Goal: Information Seeking & Learning: Check status

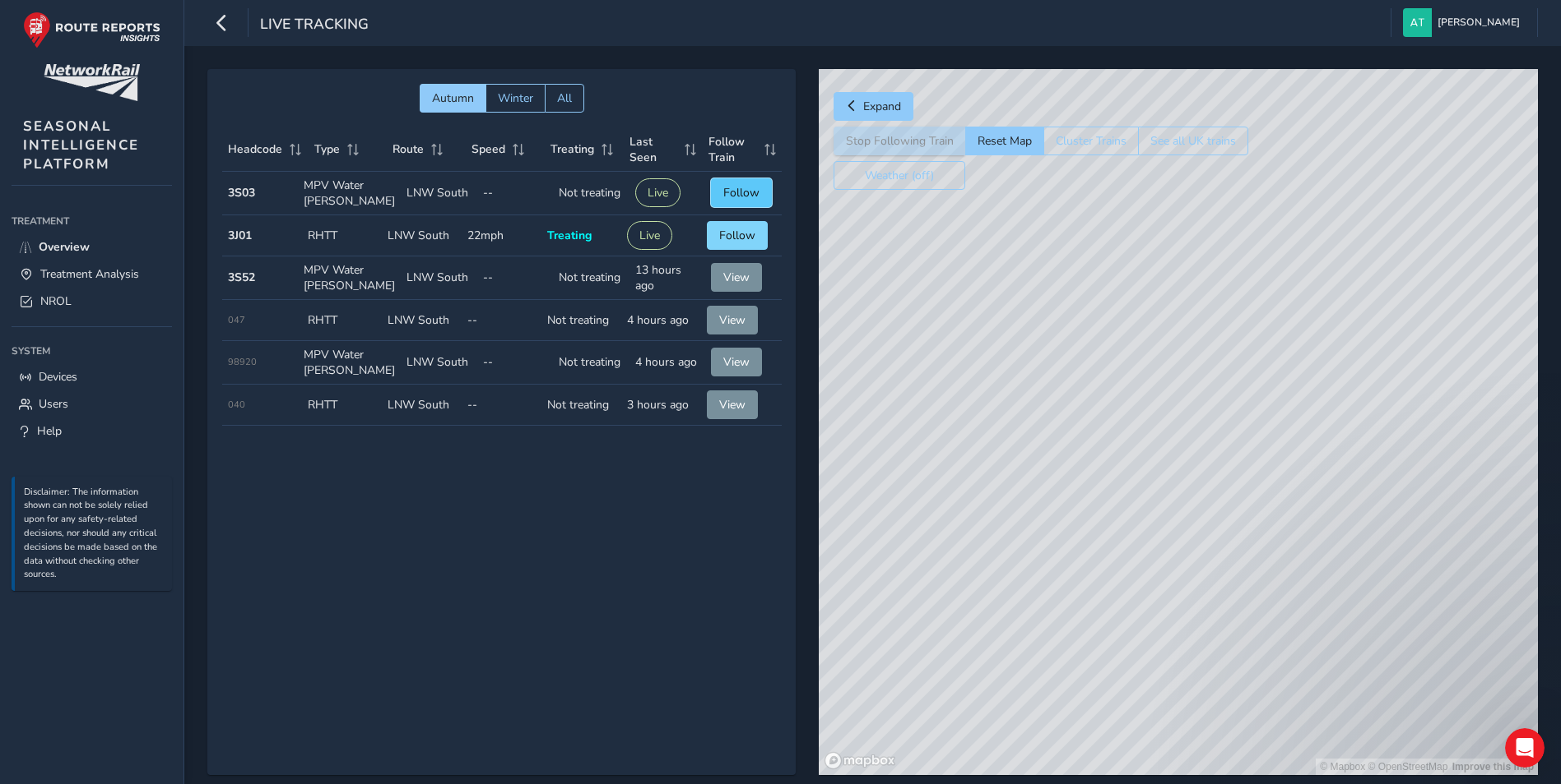
click at [714, 194] on button "Follow" at bounding box center [741, 193] width 61 height 29
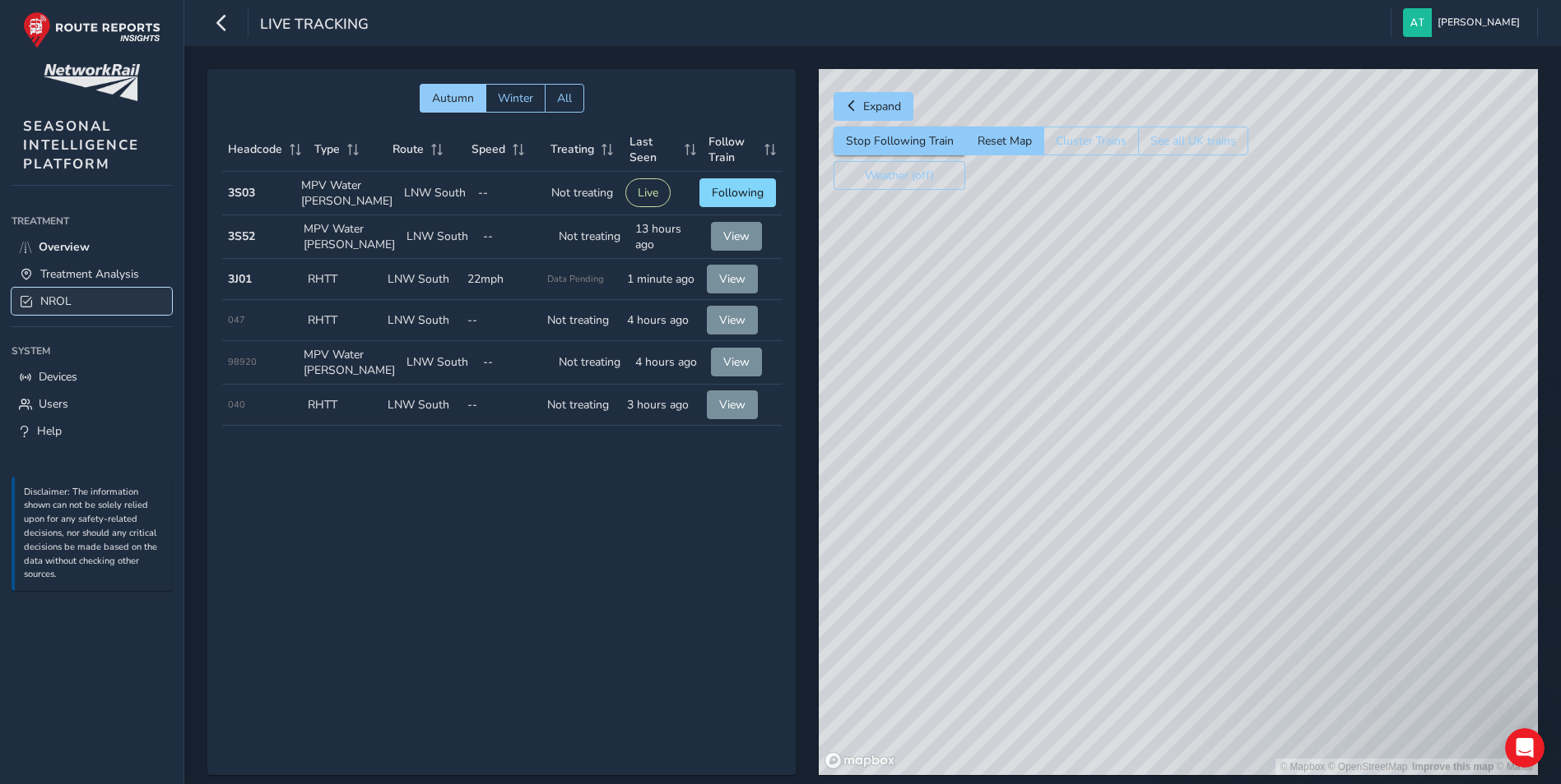
click at [62, 288] on link "NROL" at bounding box center [92, 301] width 161 height 27
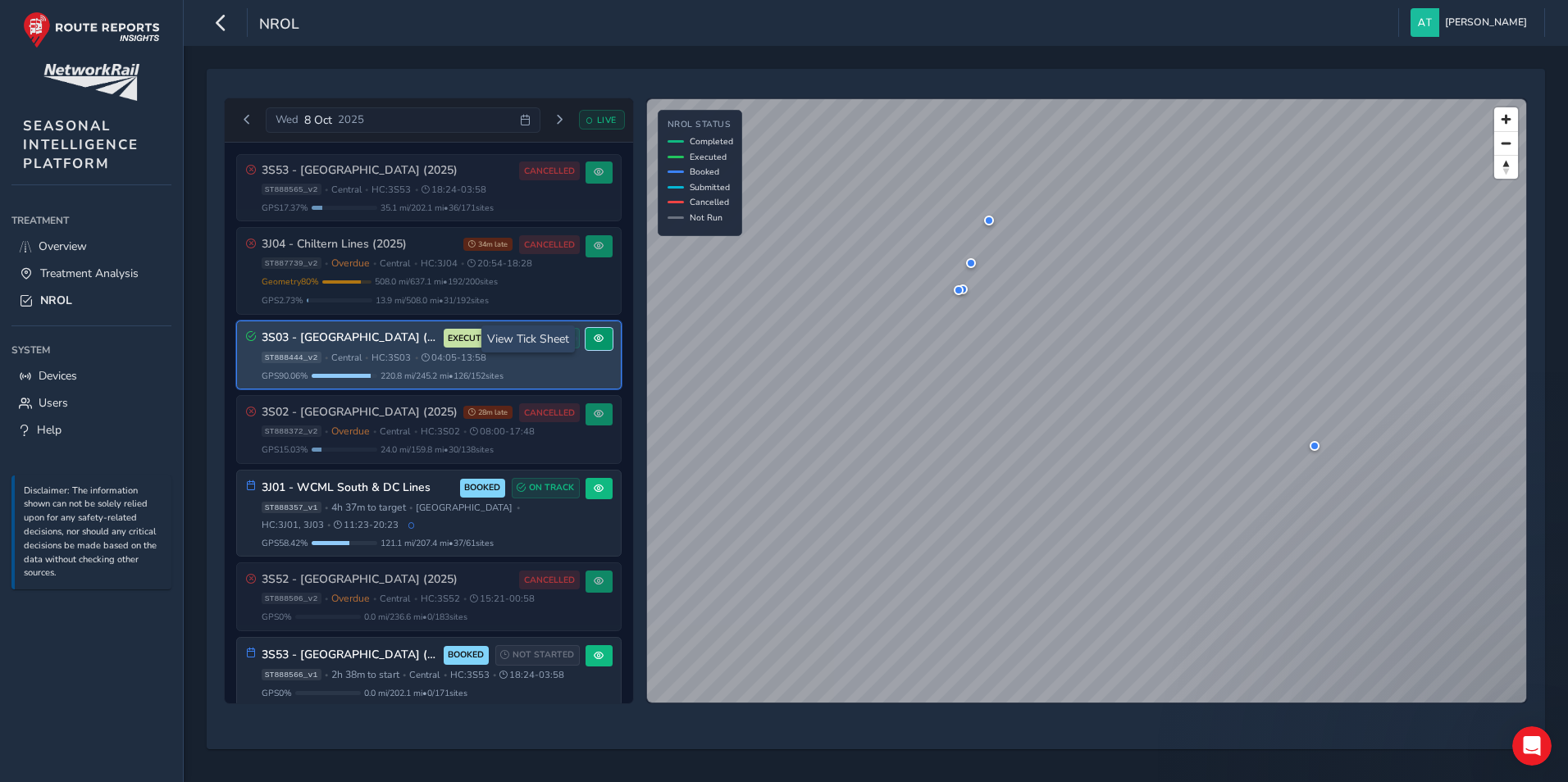
click at [604, 336] on button at bounding box center [600, 339] width 27 height 22
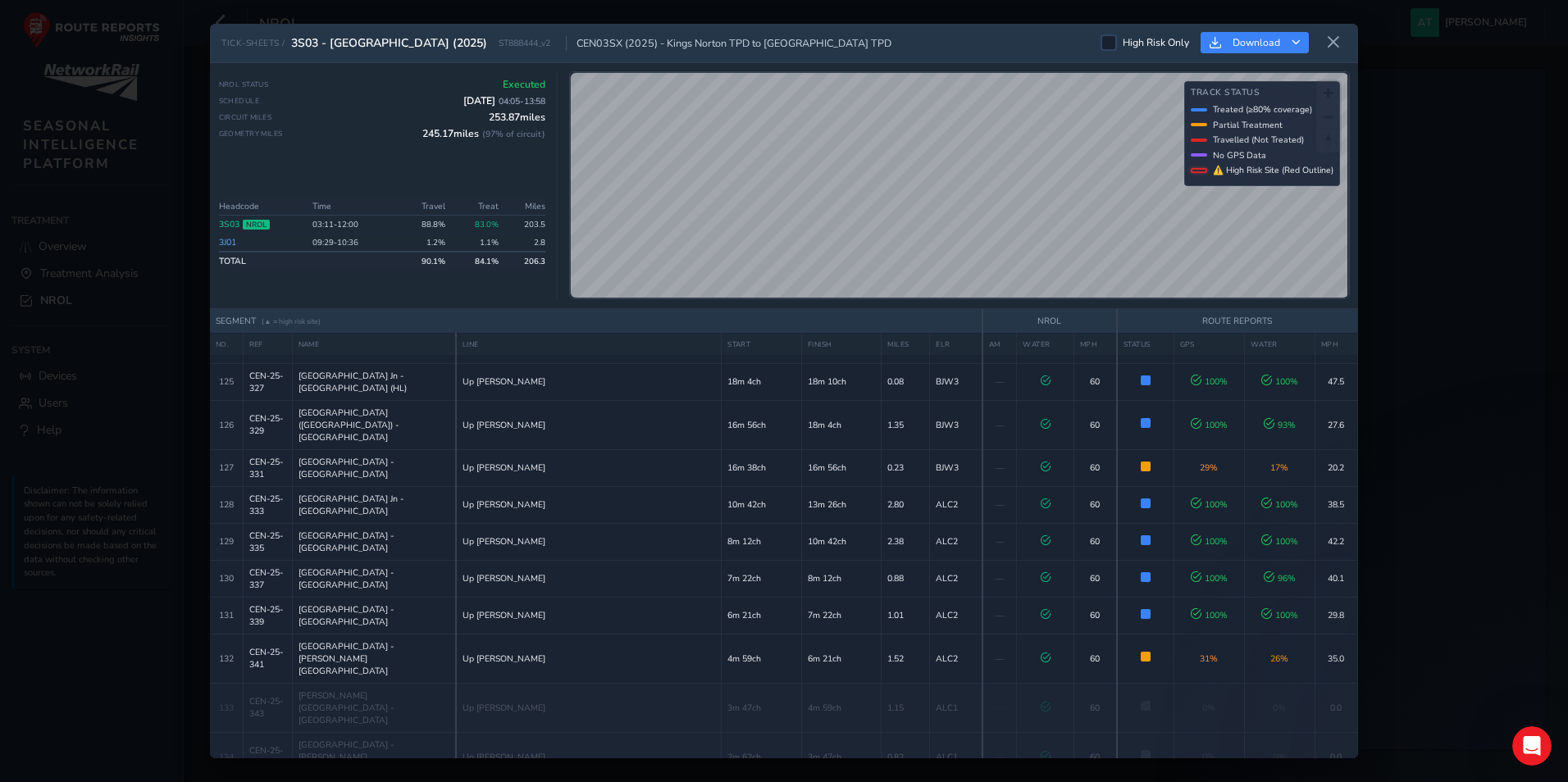
scroll to position [5207, 0]
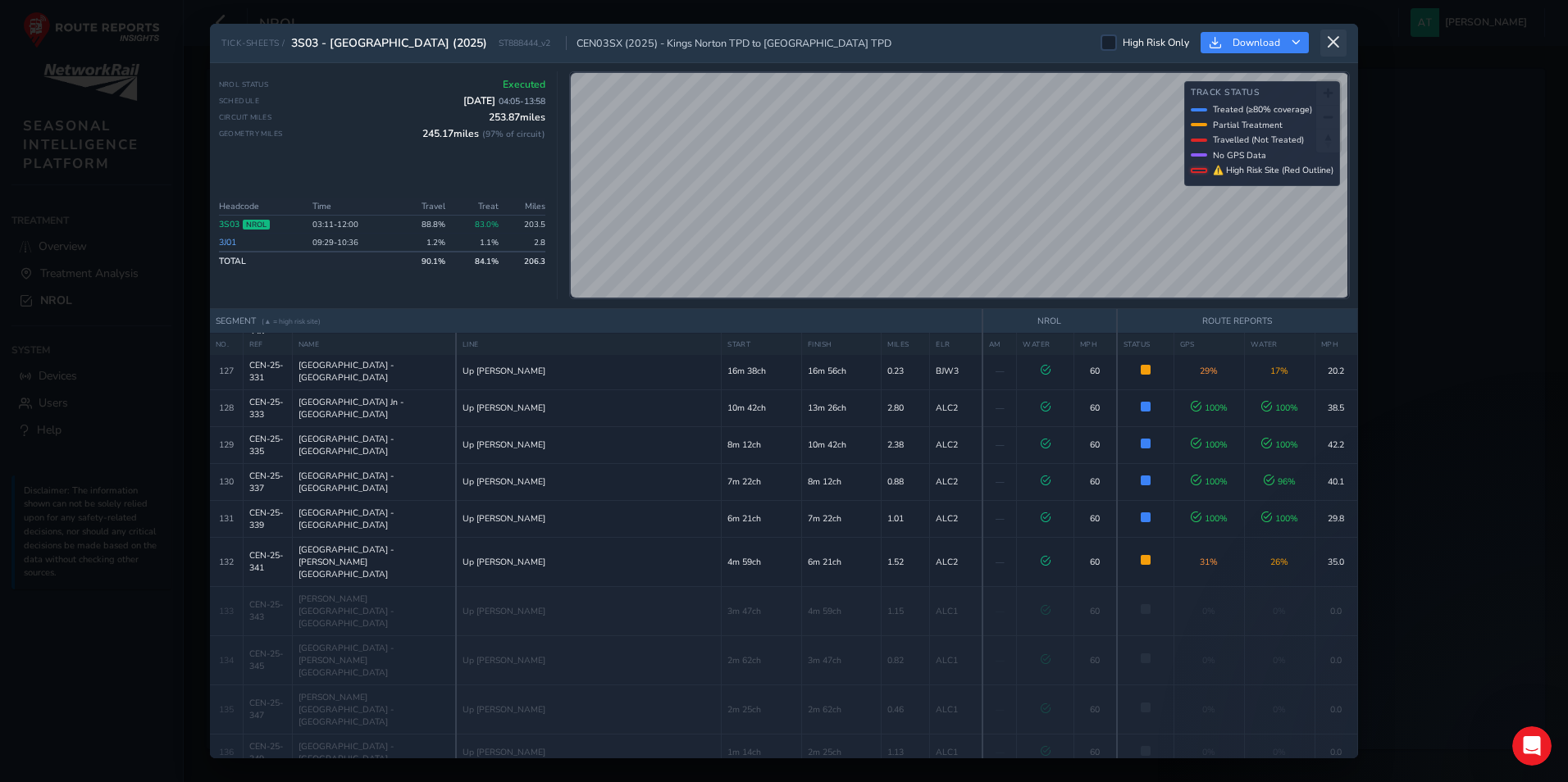
click at [1330, 47] on icon at bounding box center [1333, 42] width 14 height 14
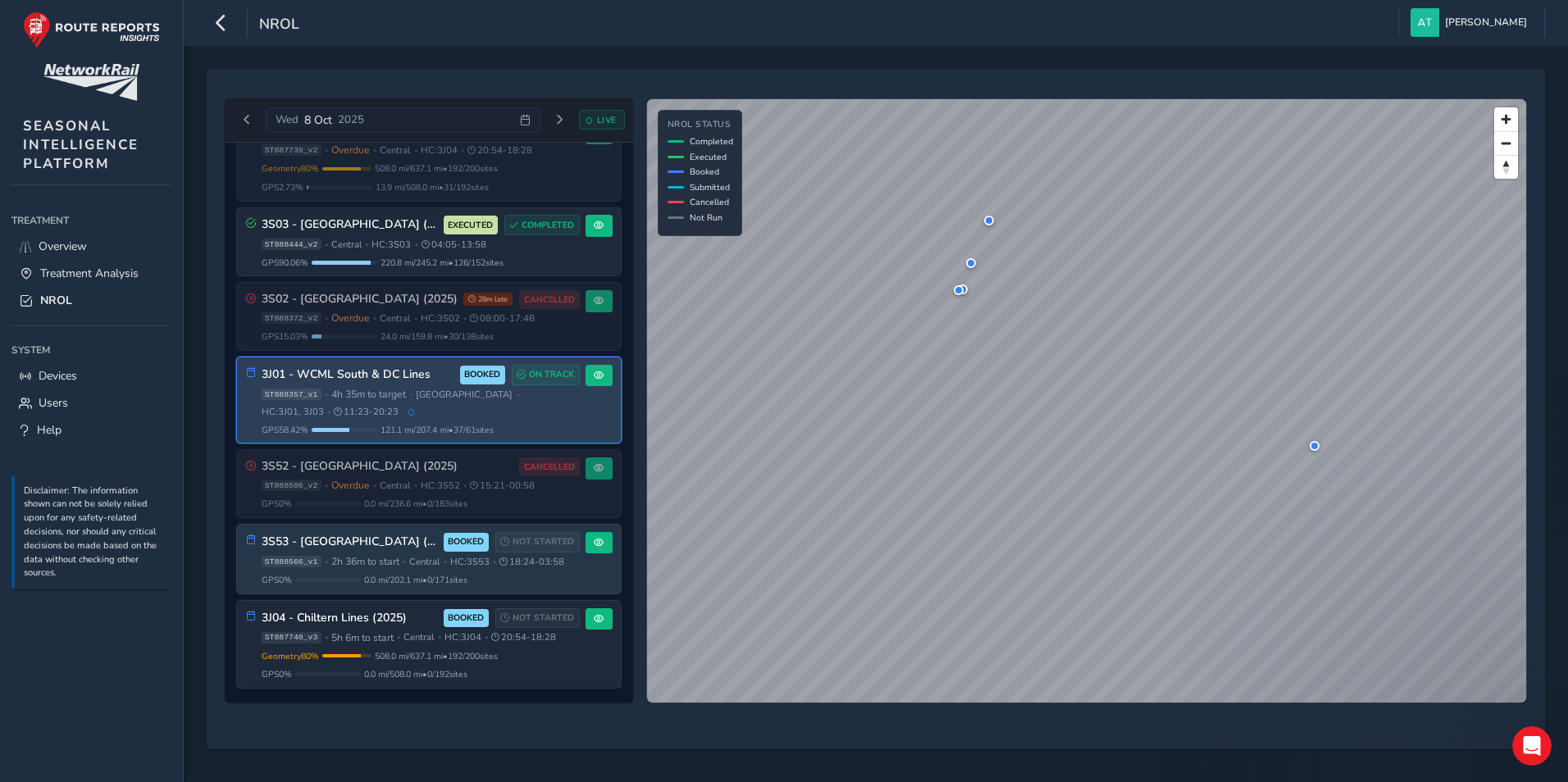
scroll to position [116, 0]
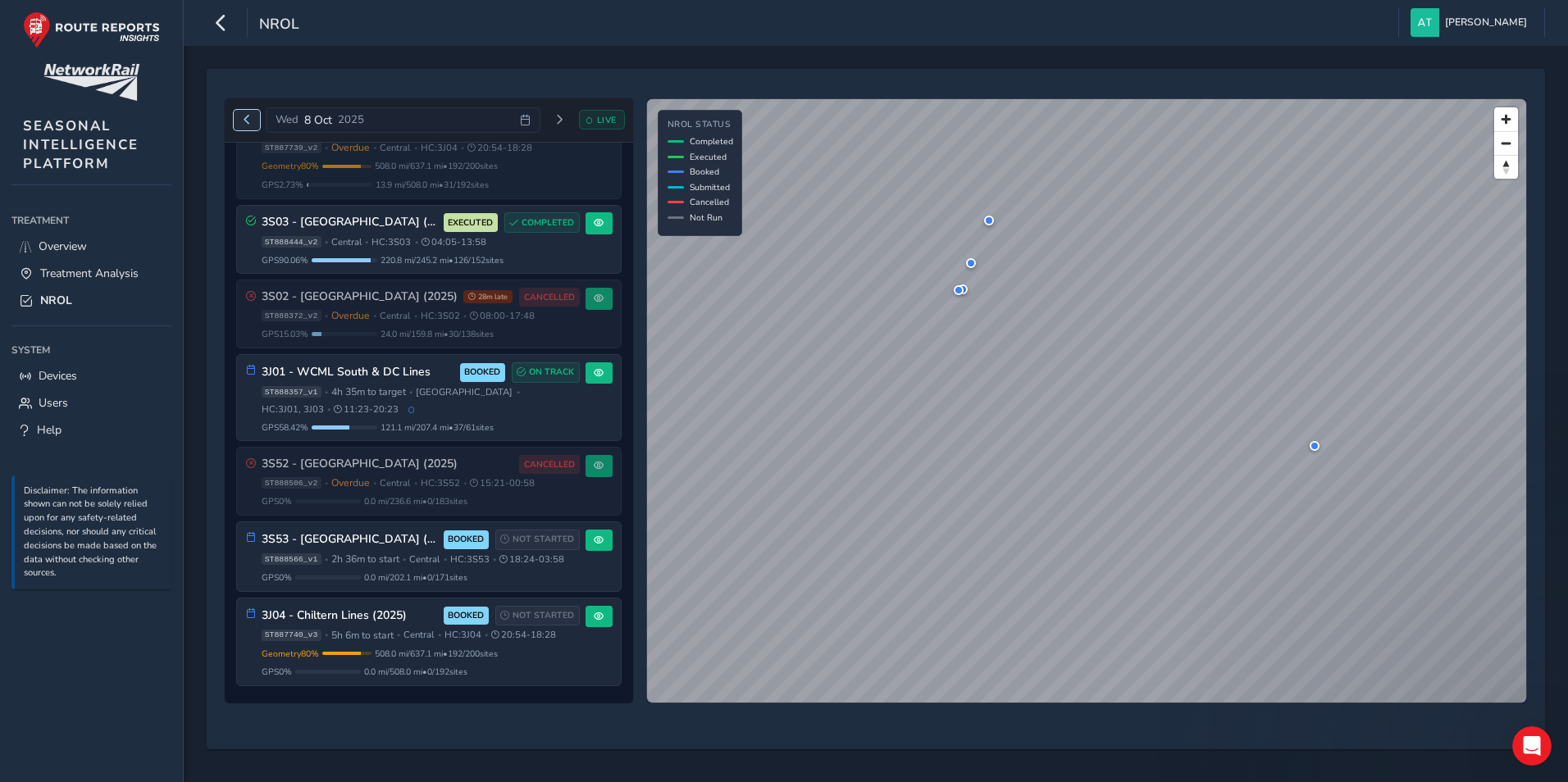
click at [242, 115] on span "Previous day" at bounding box center [247, 120] width 10 height 10
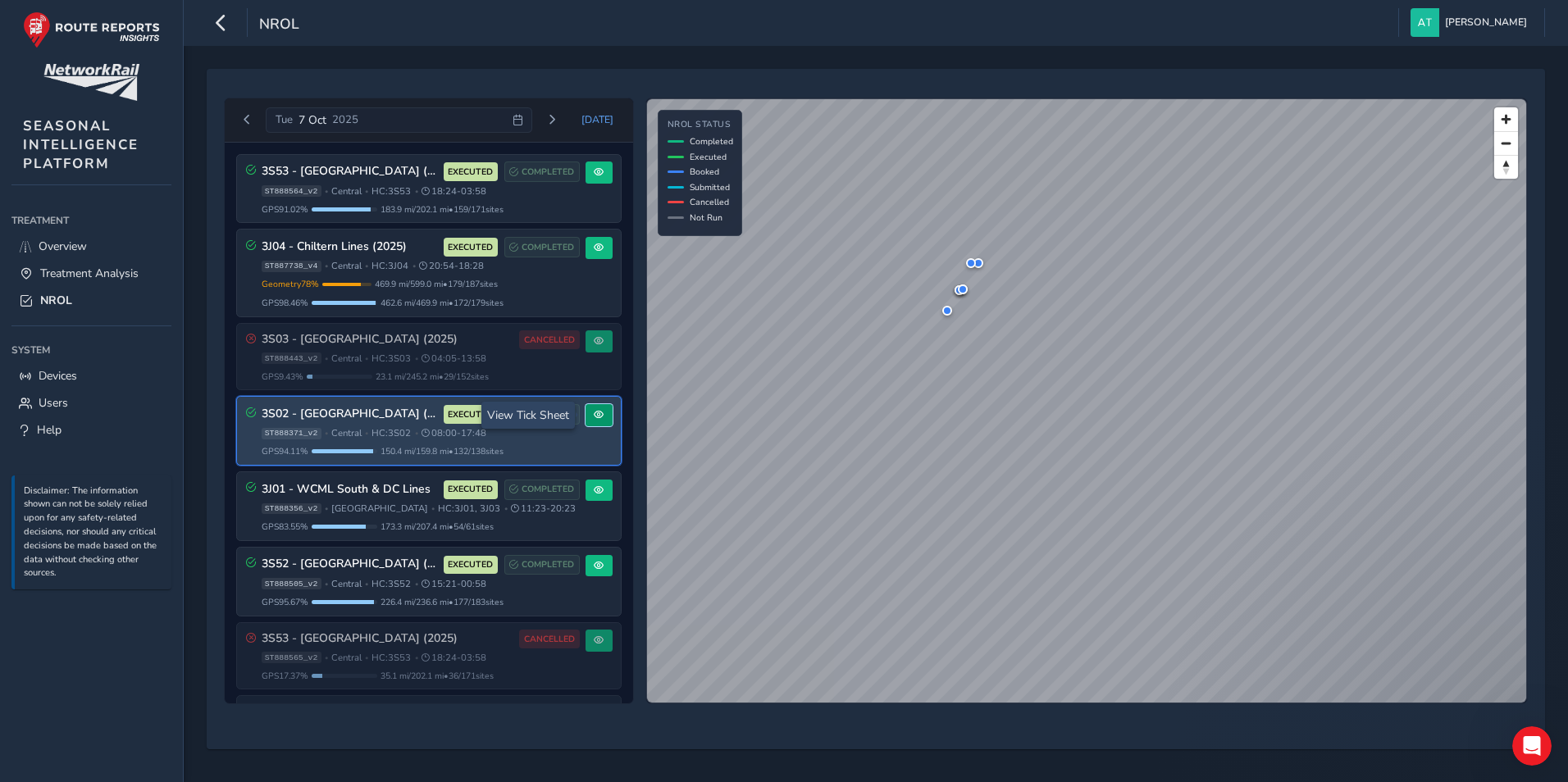
click at [586, 418] on button at bounding box center [600, 415] width 27 height 22
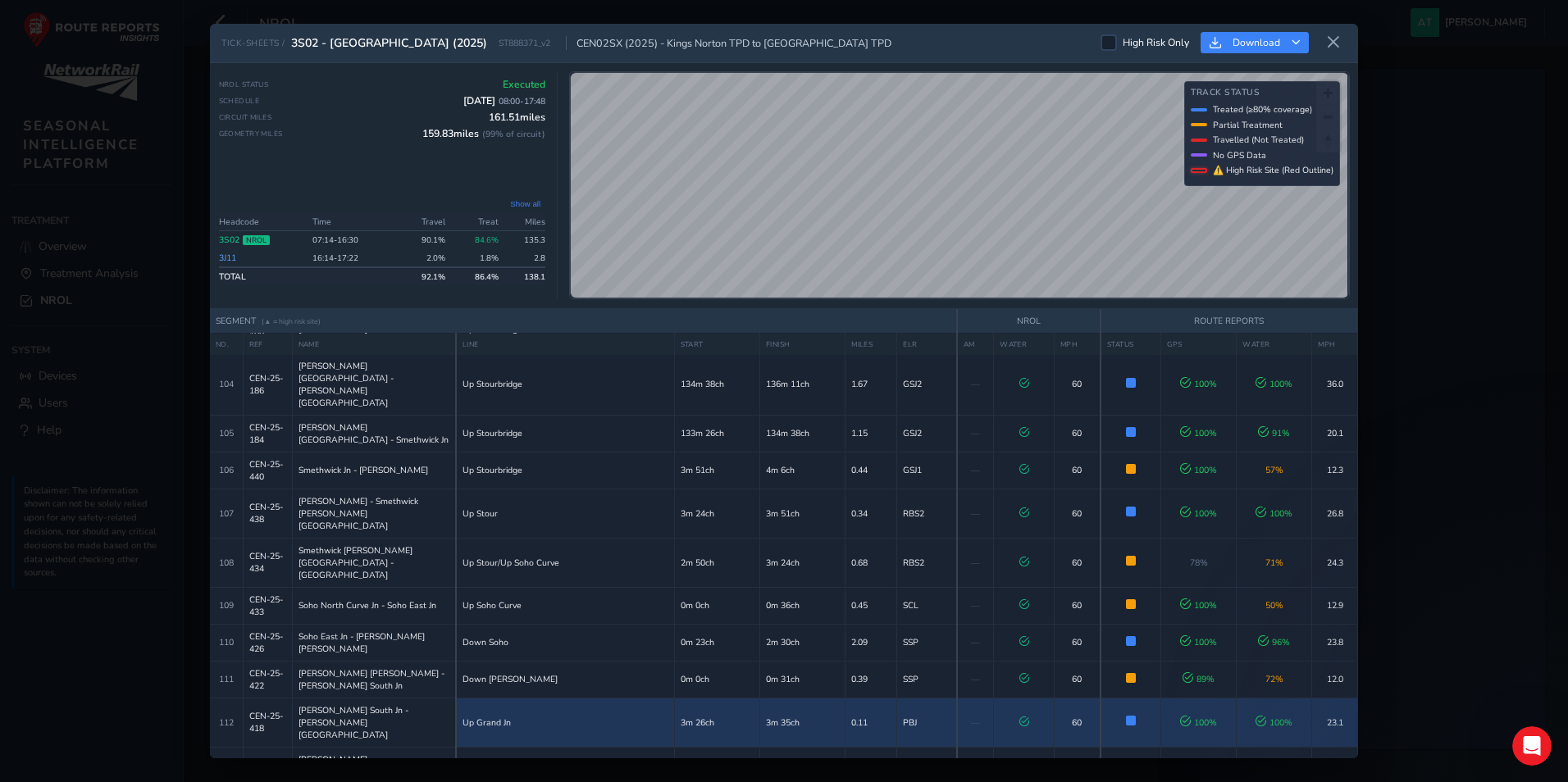
scroll to position [4117, 0]
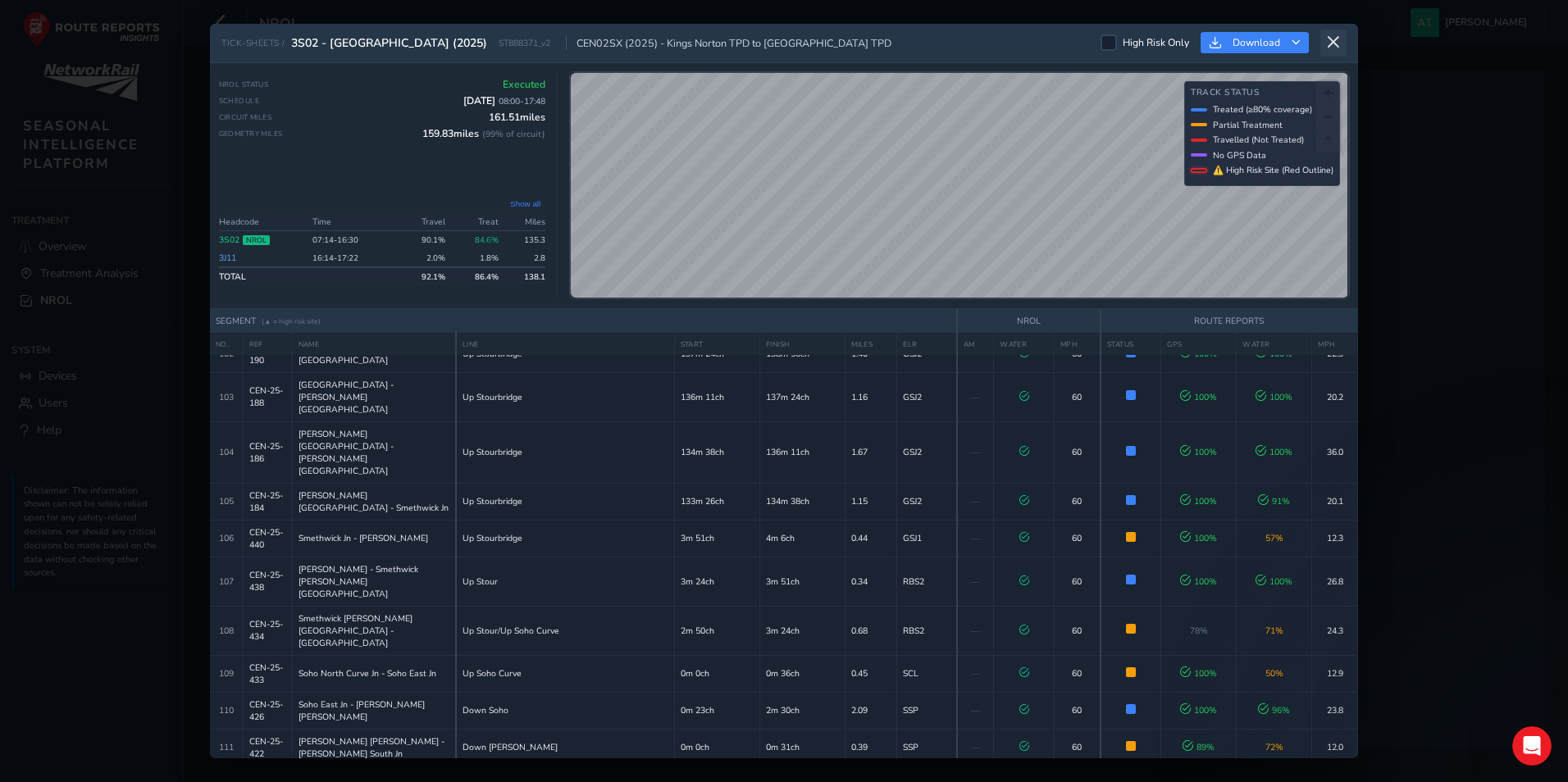
click at [1332, 39] on icon at bounding box center [1333, 42] width 14 height 14
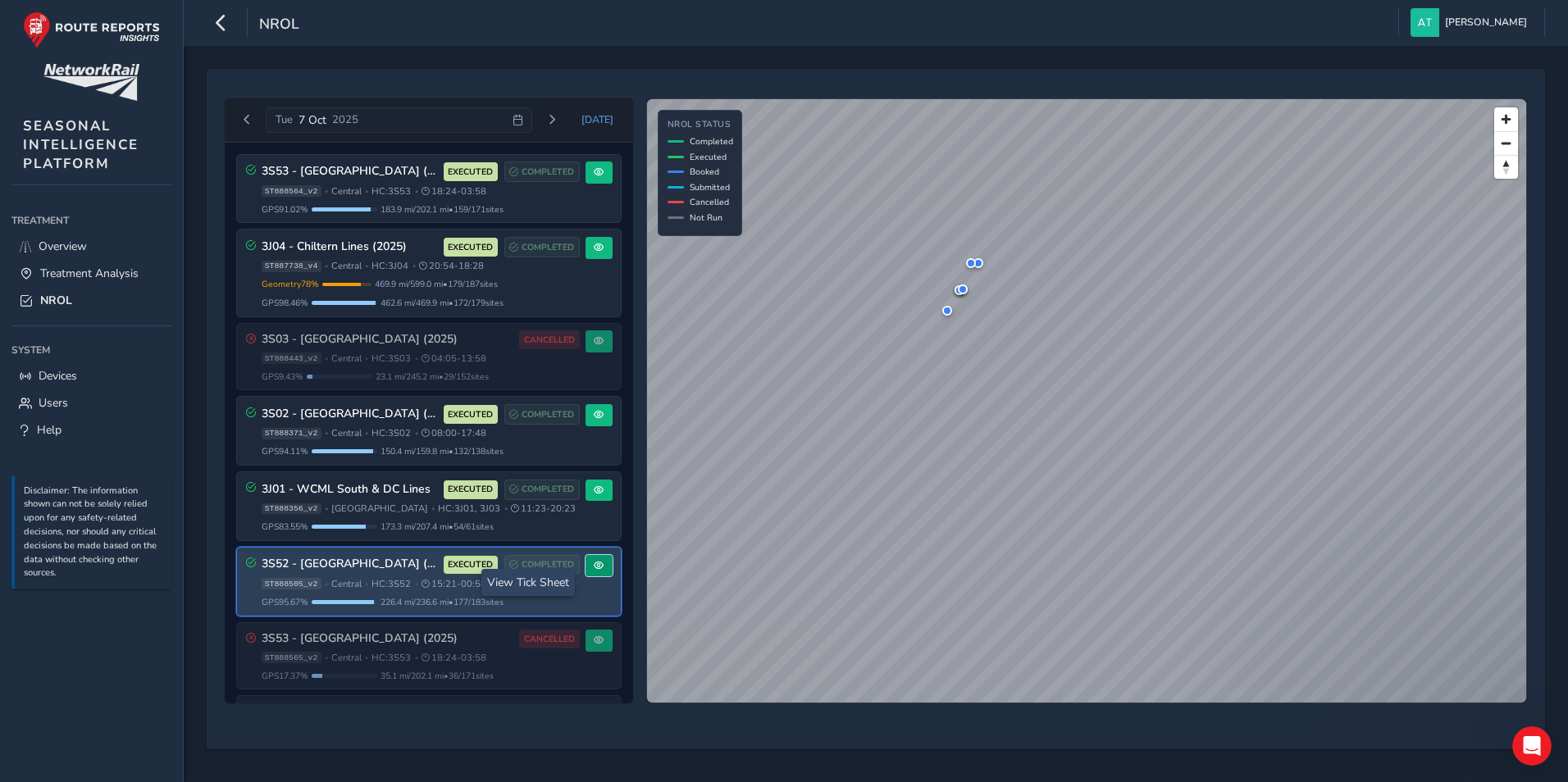
click at [586, 577] on button at bounding box center [600, 566] width 27 height 22
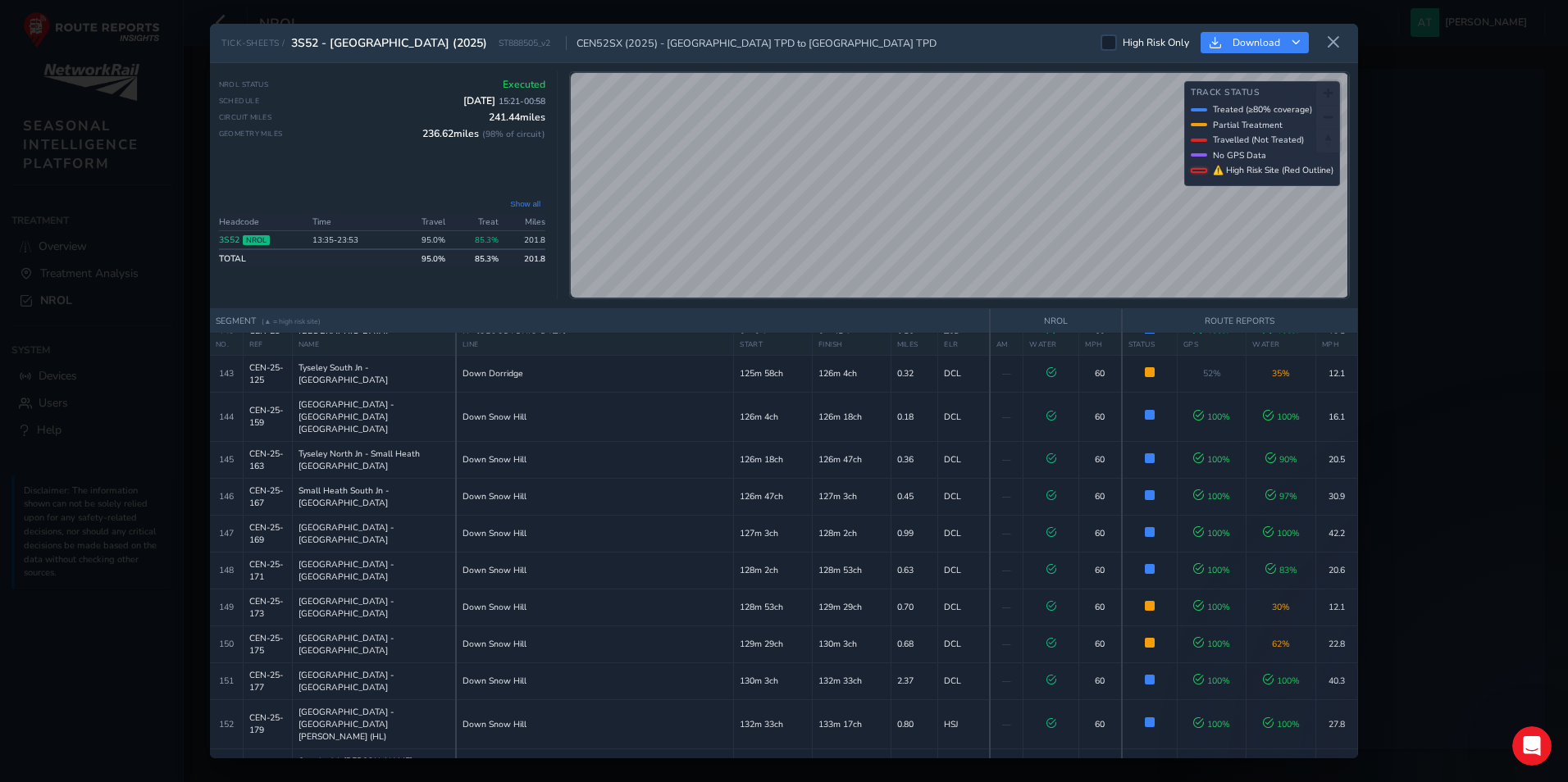
scroll to position [6351, 0]
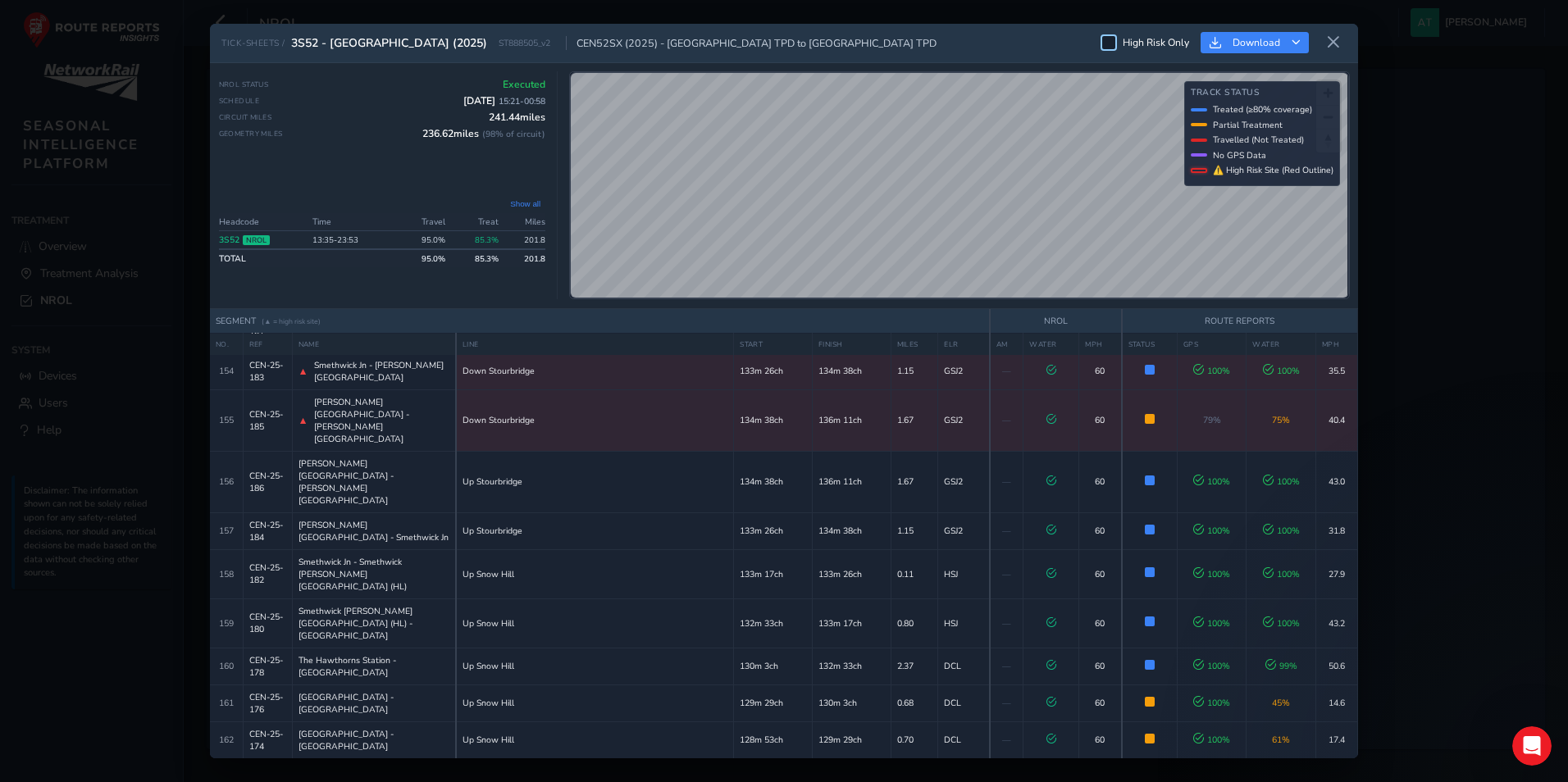
click at [1105, 43] on div at bounding box center [1108, 42] width 16 height 16
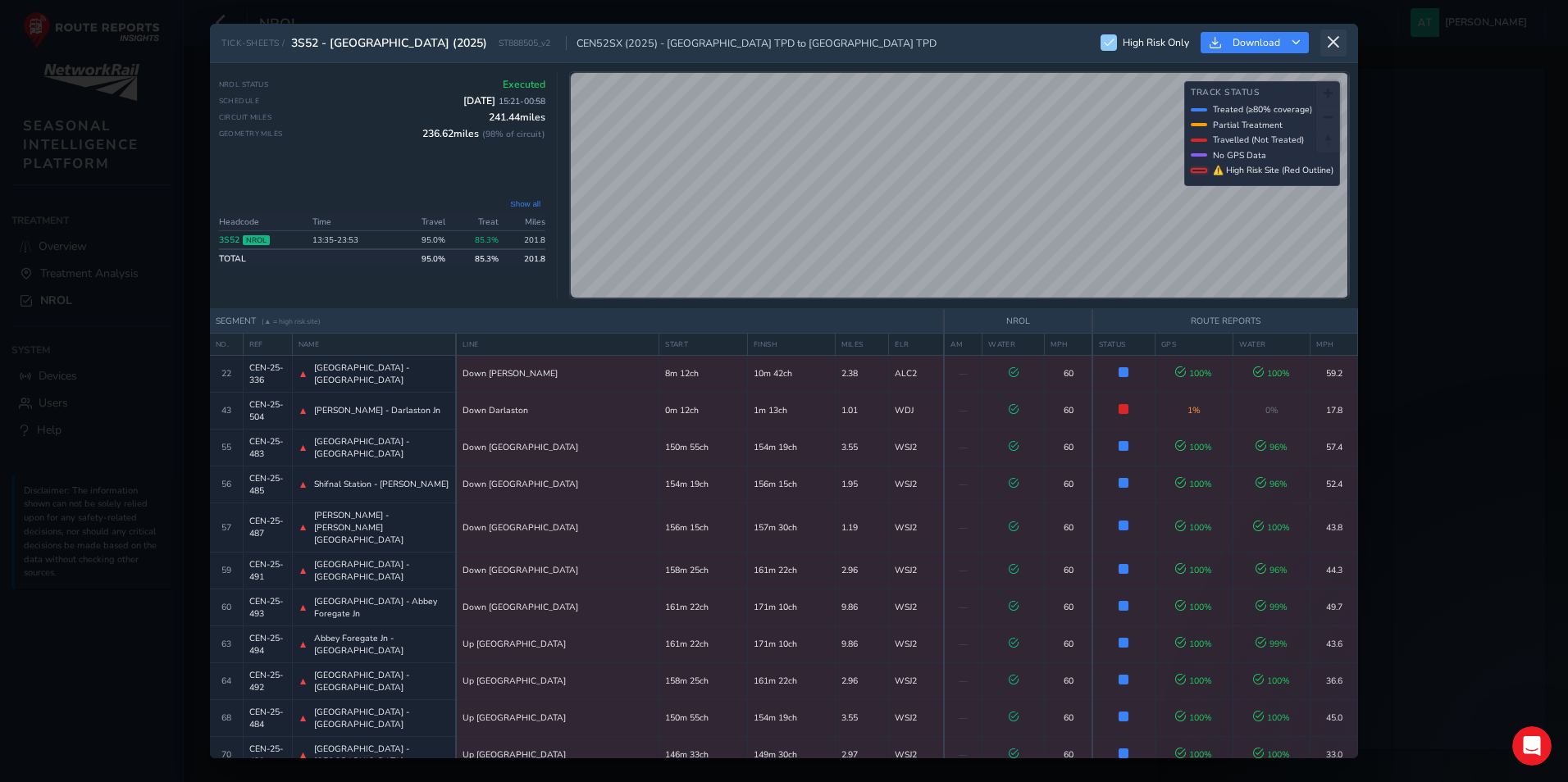
click at [1328, 42] on icon at bounding box center [1333, 42] width 14 height 14
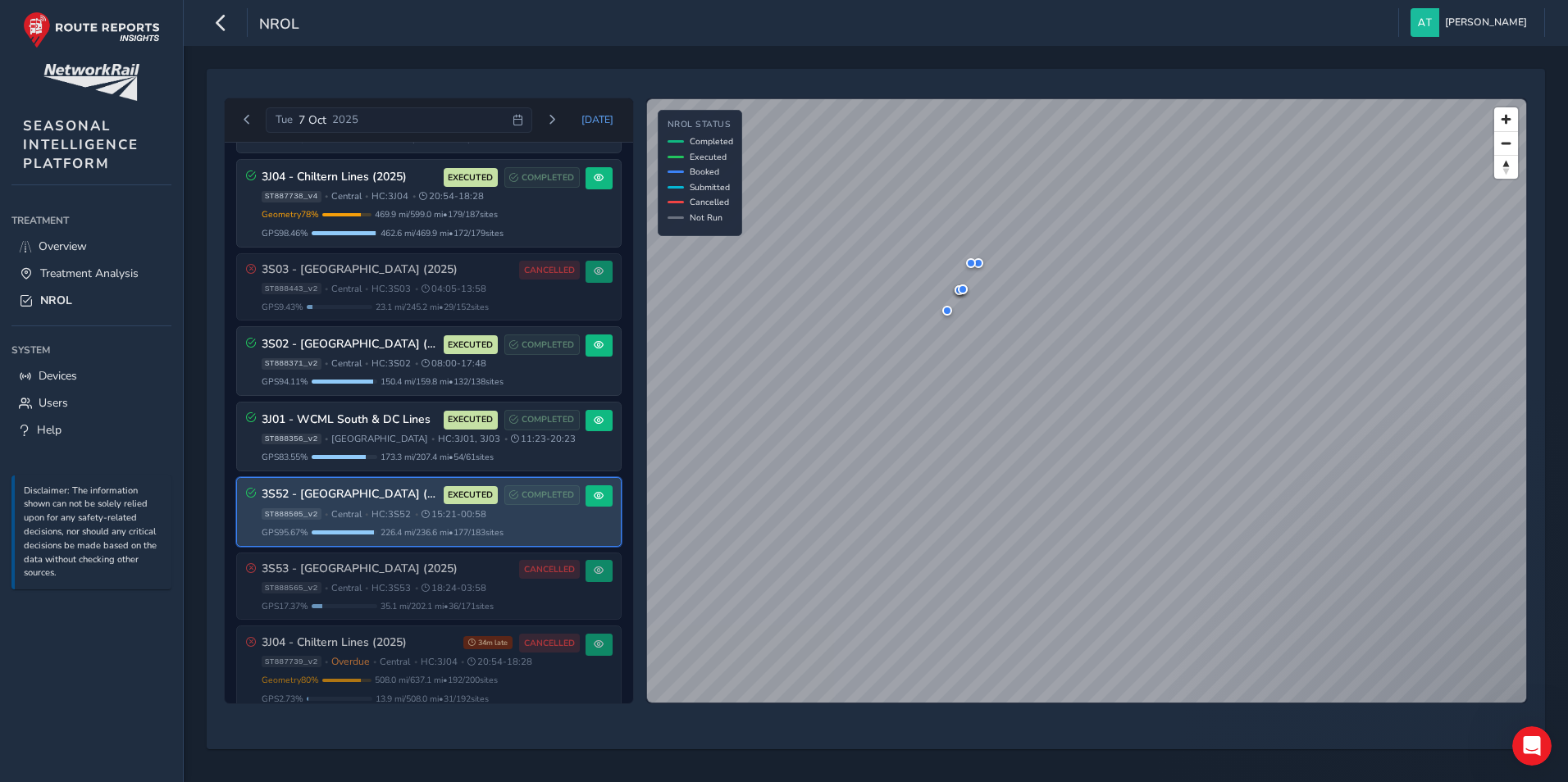
scroll to position [113, 0]
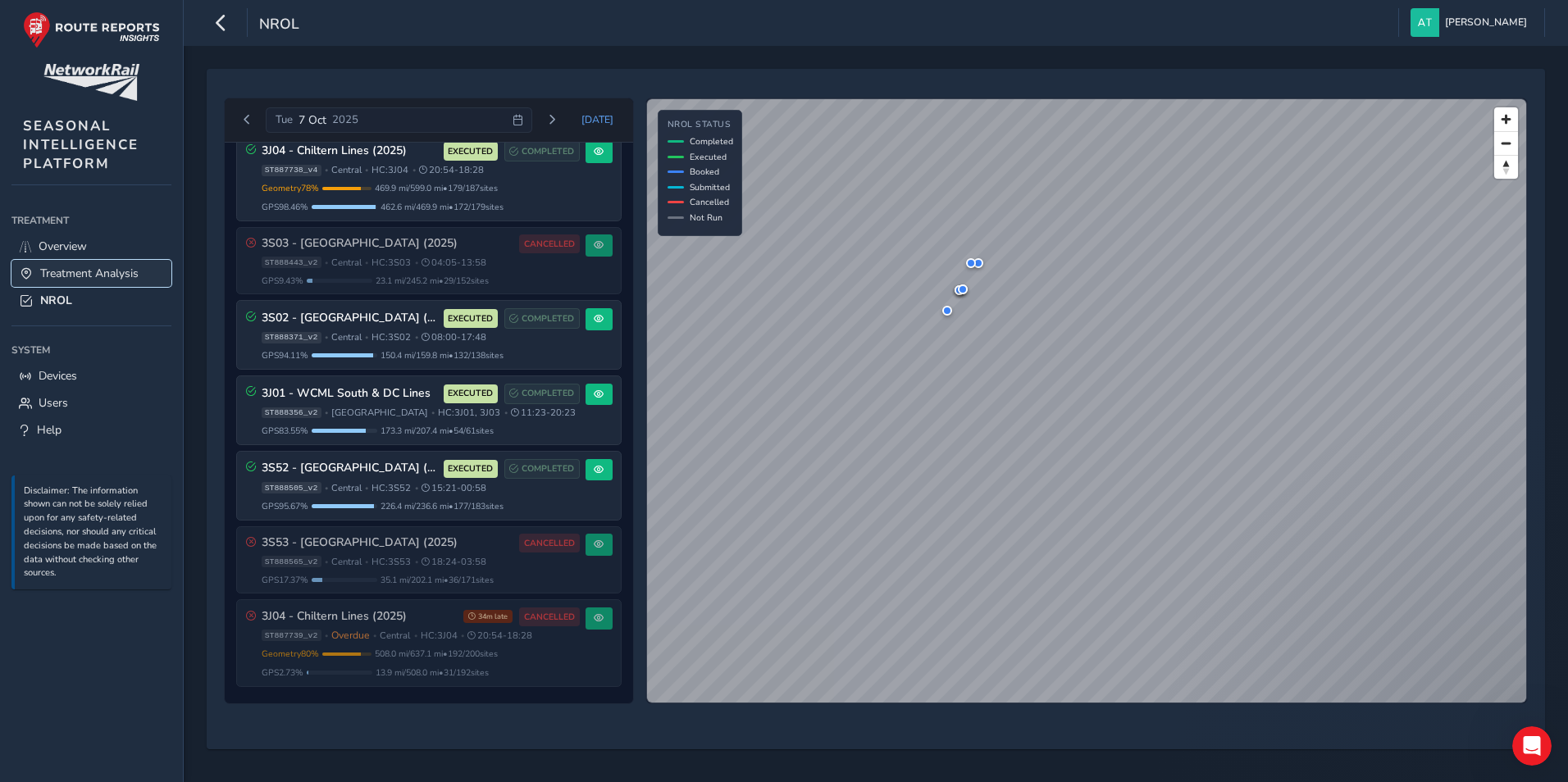
click at [70, 269] on span "Treatment Analysis" at bounding box center [90, 273] width 98 height 15
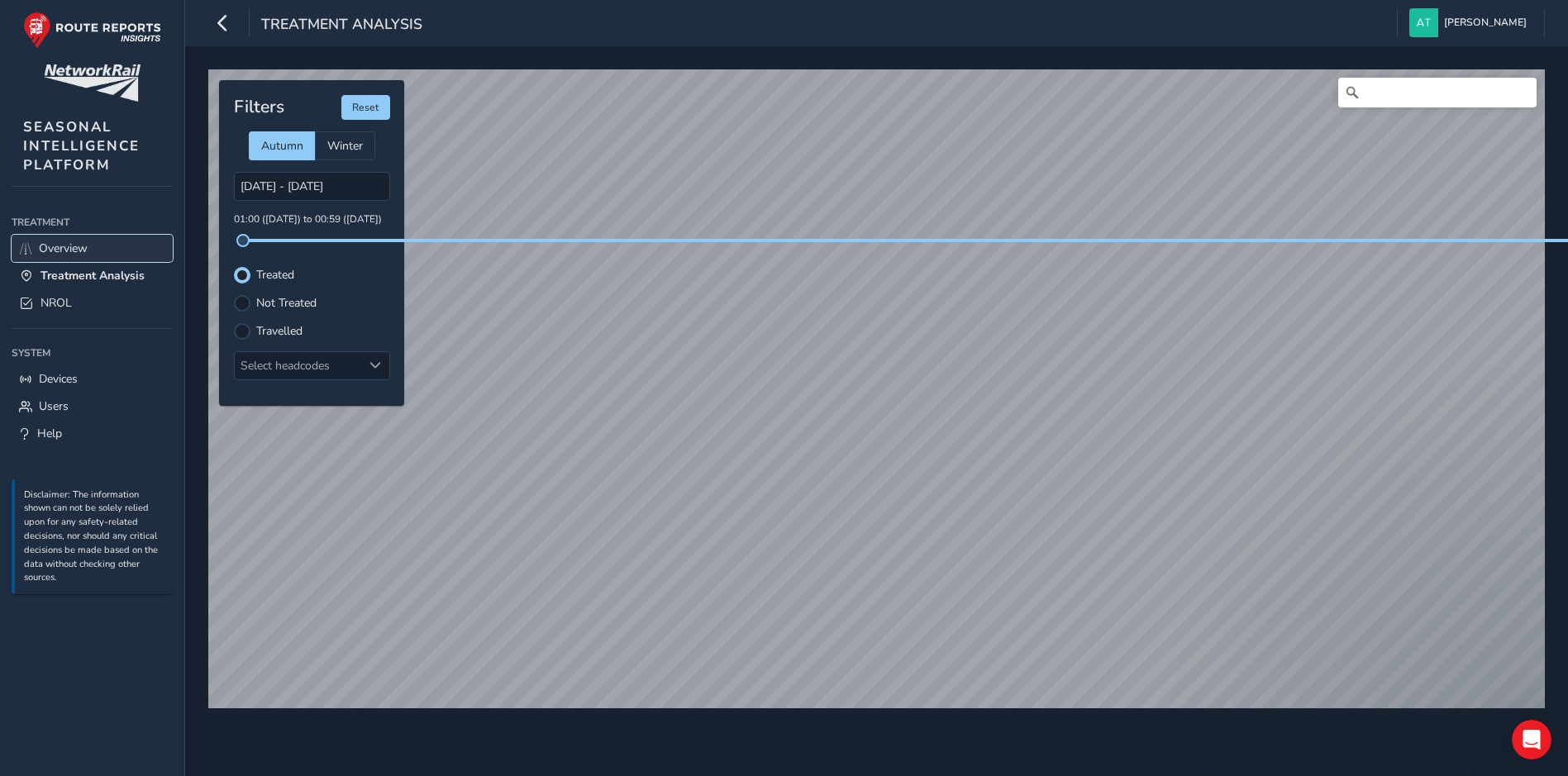
click at [71, 244] on span "Overview" at bounding box center [63, 248] width 49 height 16
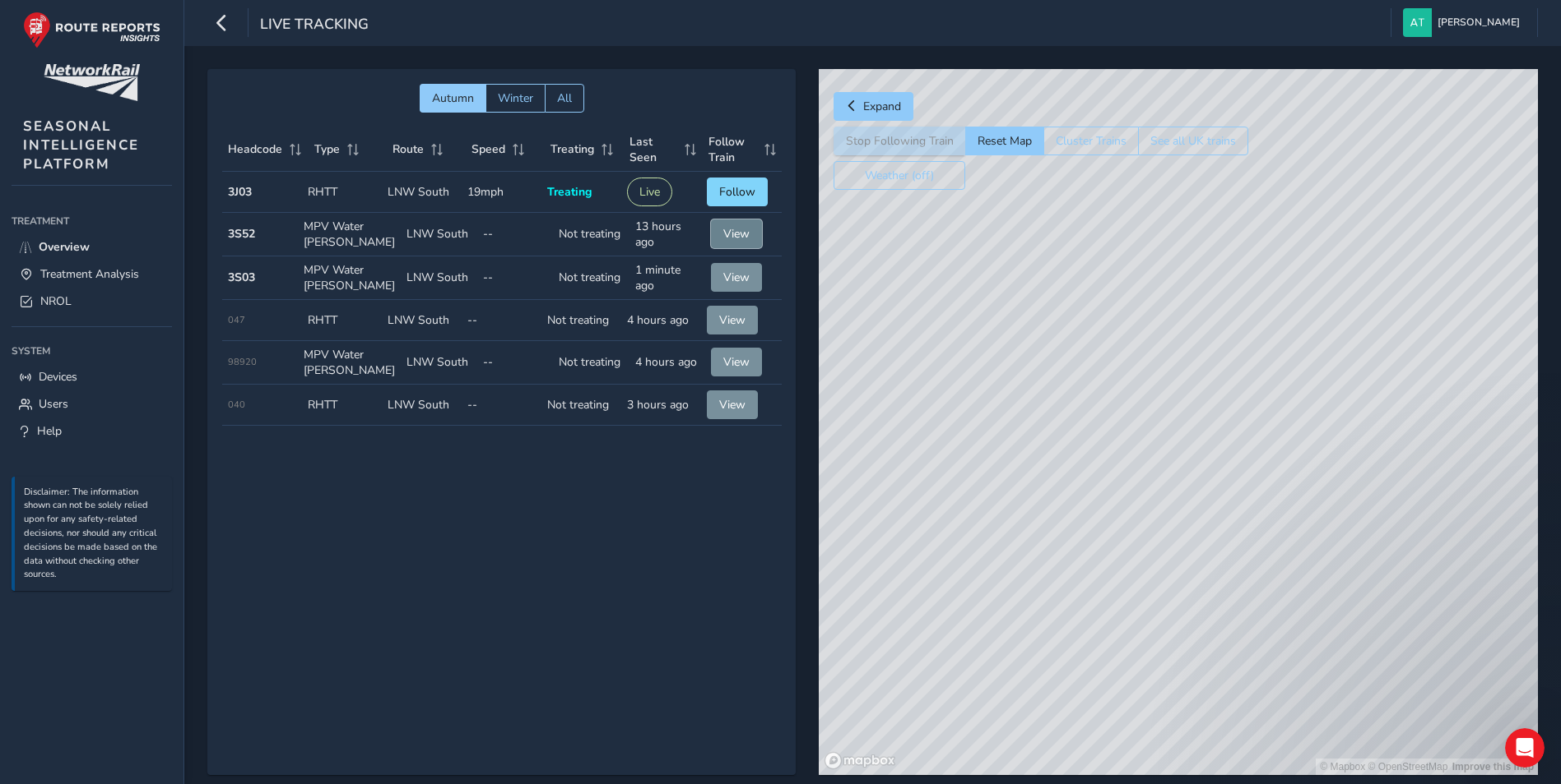
click at [734, 240] on span "View" at bounding box center [736, 234] width 26 height 15
click at [735, 193] on span "Follow" at bounding box center [736, 192] width 36 height 15
click at [79, 299] on link "NROL" at bounding box center [92, 301] width 161 height 27
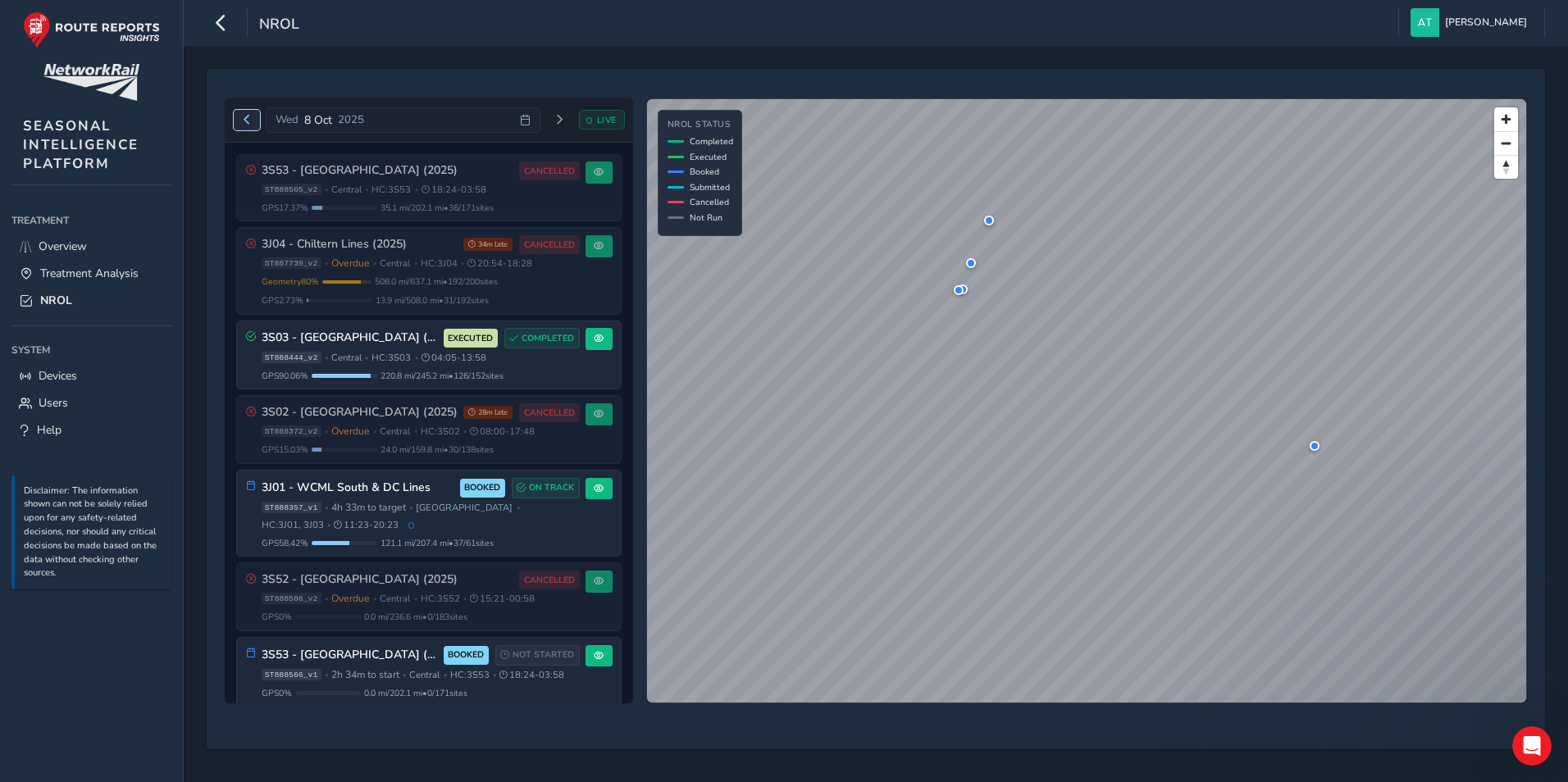
click at [243, 126] on button "Previous day" at bounding box center [247, 120] width 27 height 20
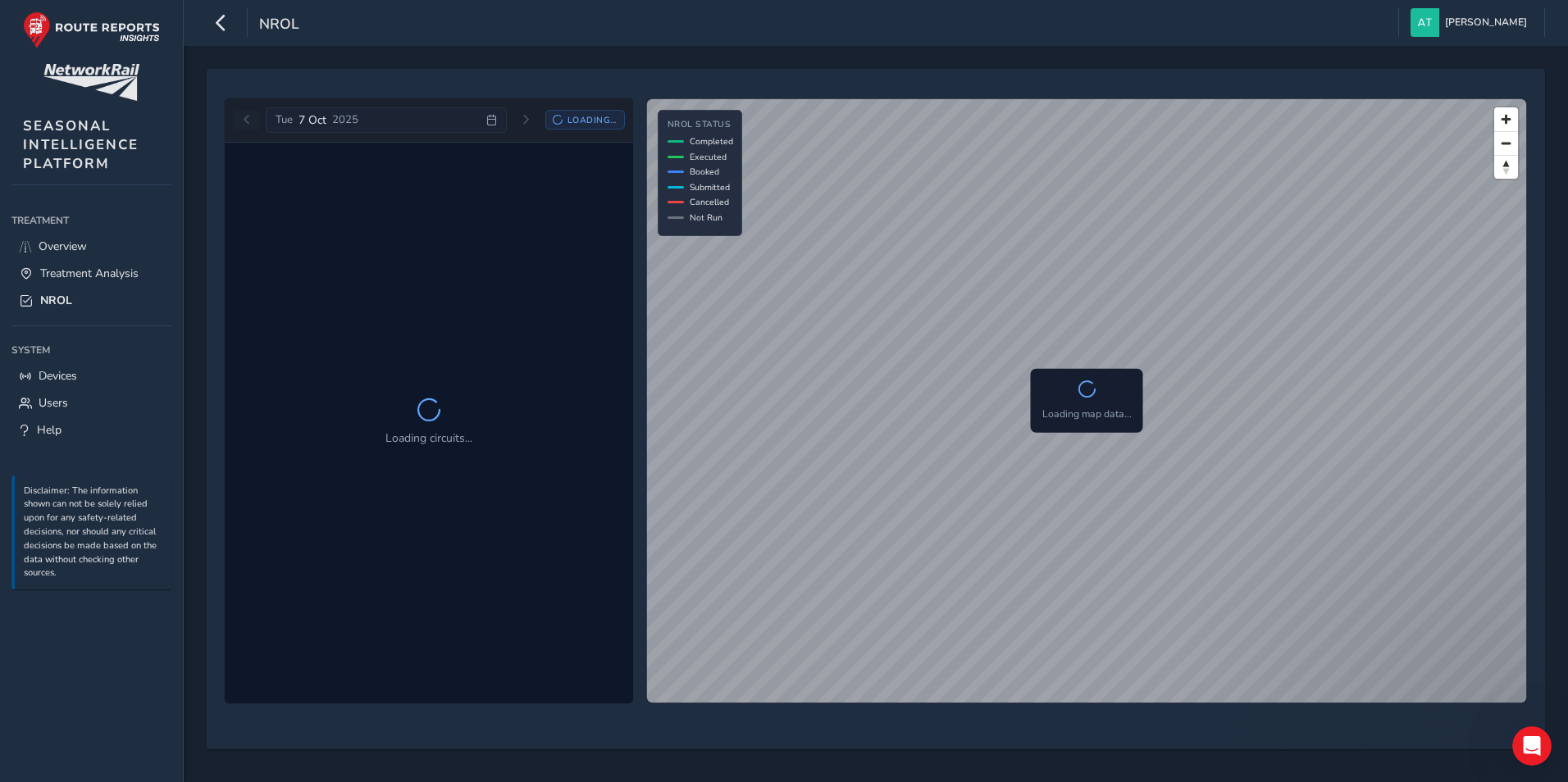
click at [243, 126] on div "[DATE] Loading..." at bounding box center [429, 120] width 391 height 26
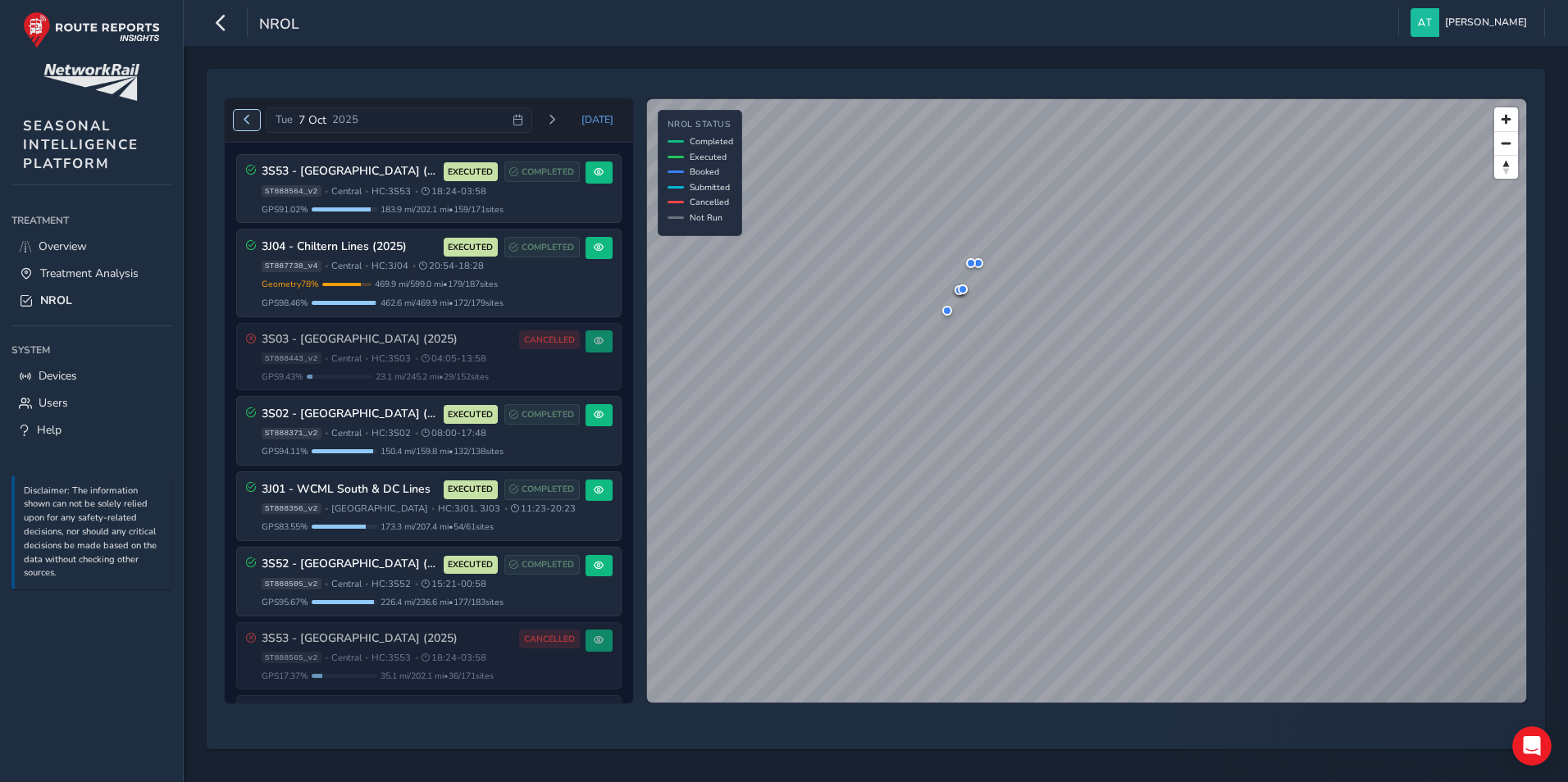
click at [243, 126] on button "Previous day" at bounding box center [247, 120] width 27 height 20
